Goal: Transaction & Acquisition: Subscribe to service/newsletter

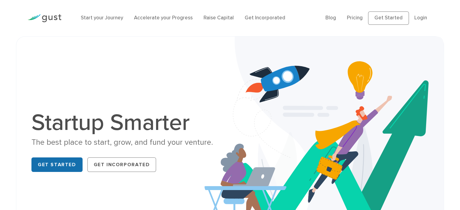
click at [59, 169] on link "Get Started" at bounding box center [56, 165] width 51 height 15
click at [359, 15] on link "Pricing" at bounding box center [355, 18] width 16 height 6
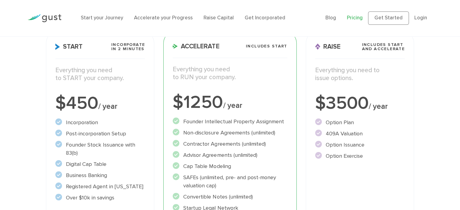
scroll to position [94, 0]
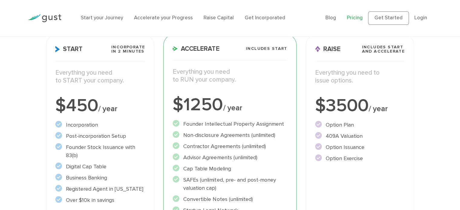
click at [76, 49] on span "Start" at bounding box center [68, 49] width 27 height 6
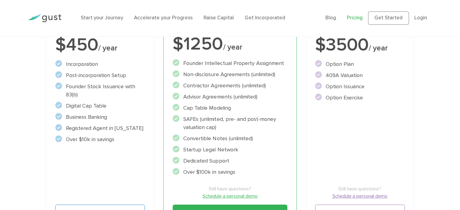
scroll to position [151, 0]
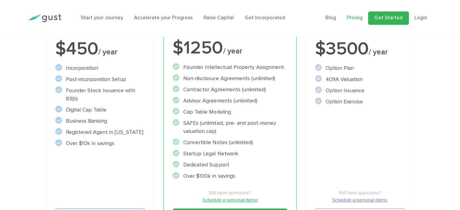
click at [389, 13] on link "Get Started" at bounding box center [388, 17] width 41 height 13
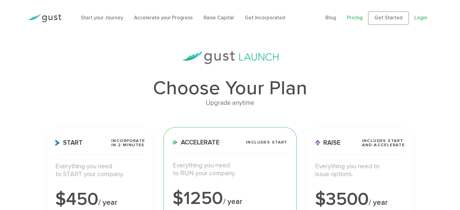
click at [419, 19] on link "Login" at bounding box center [420, 18] width 13 height 6
